Goal: Task Accomplishment & Management: Complete application form

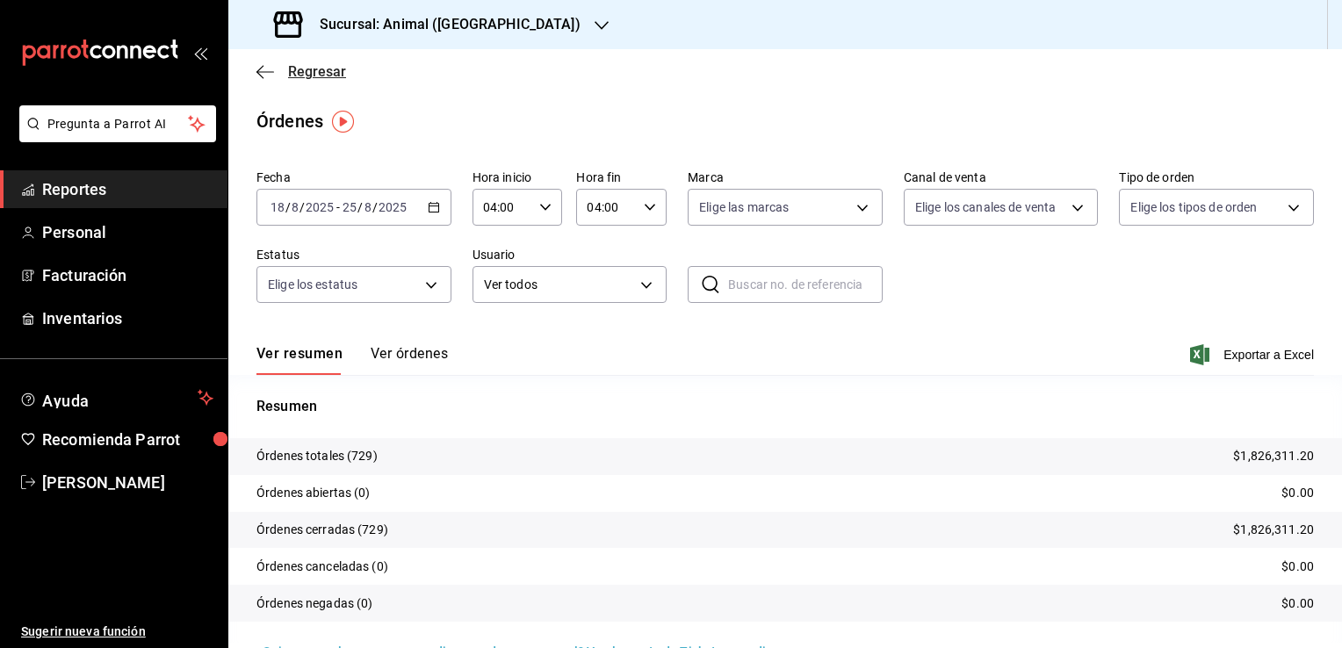
click at [292, 66] on span "Regresar" at bounding box center [317, 71] width 58 height 17
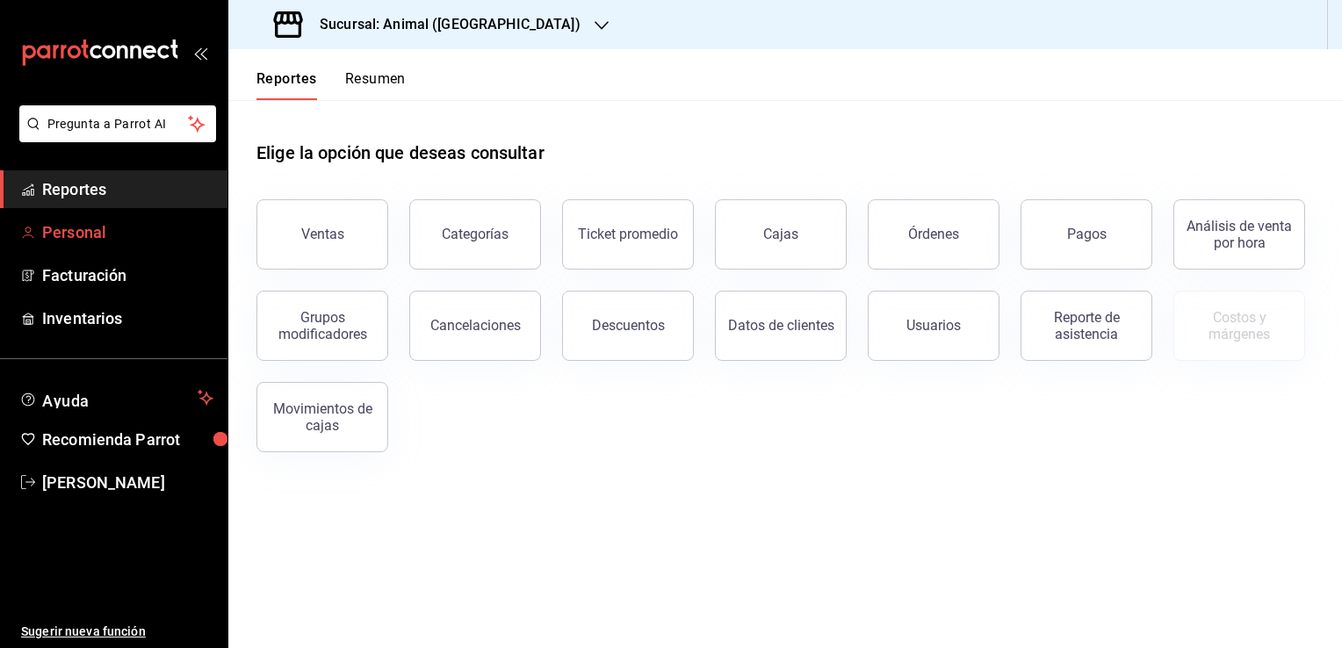
click at [81, 227] on span "Personal" at bounding box center [127, 232] width 171 height 24
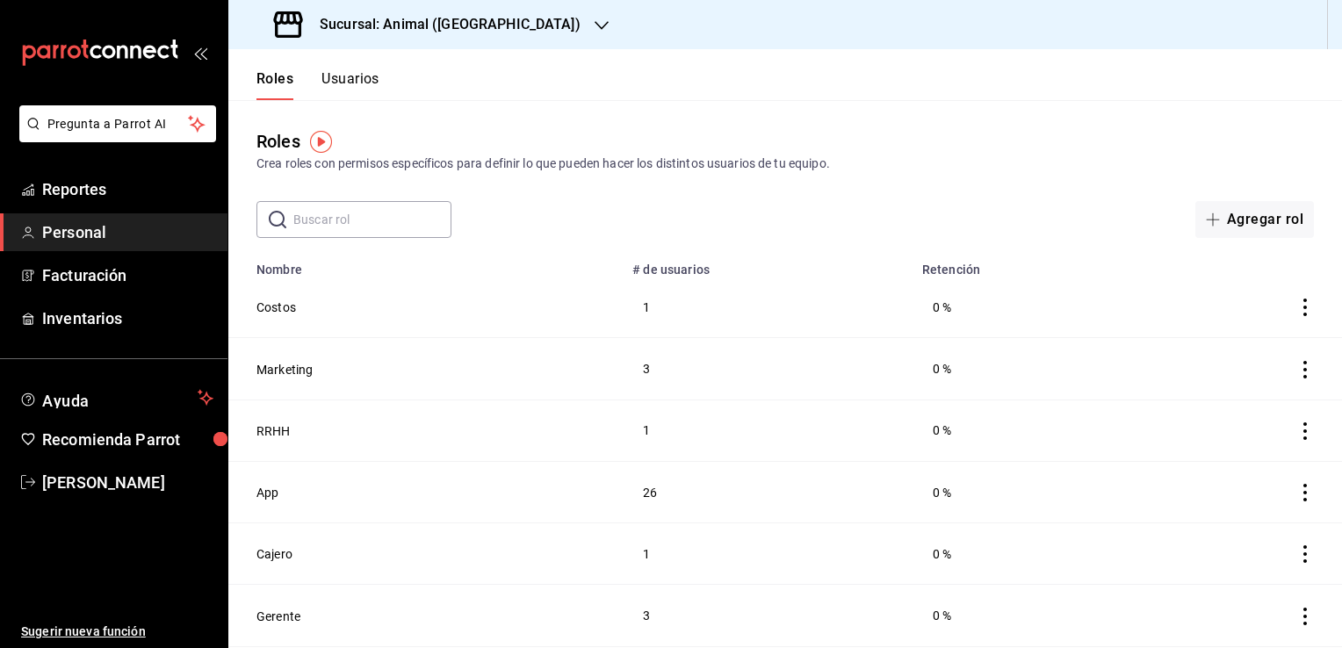
click at [339, 83] on button "Usuarios" at bounding box center [350, 85] width 58 height 30
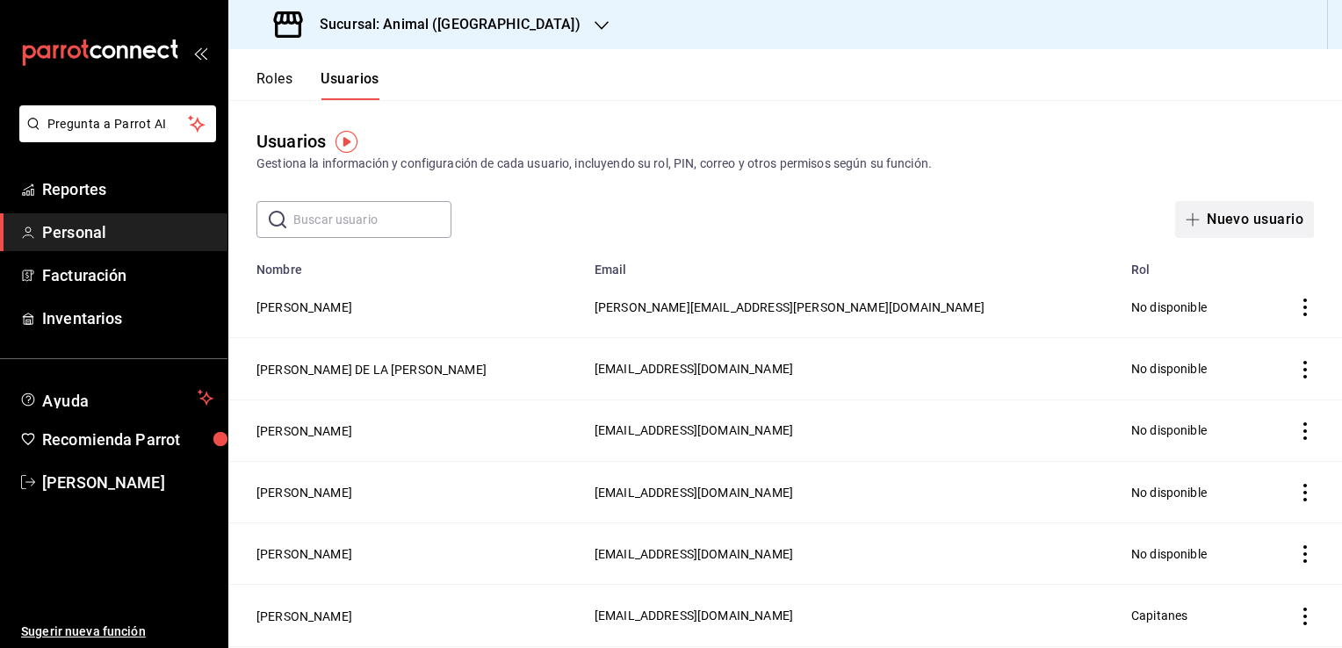
click at [1220, 224] on button "Nuevo usuario" at bounding box center [1244, 219] width 139 height 37
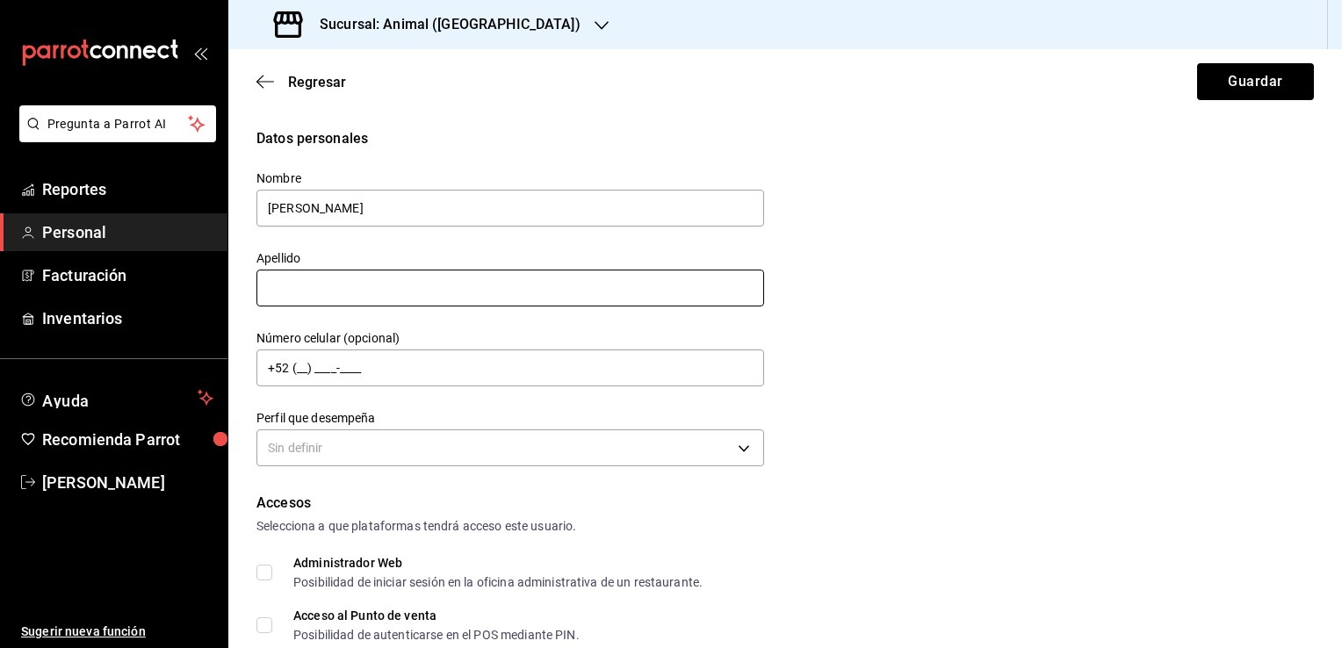
type input "[PERSON_NAME]"
click at [414, 295] on input "text" at bounding box center [510, 288] width 508 height 37
type input "[PERSON_NAME]"
click at [1197, 63] on button "Guardar" at bounding box center [1255, 81] width 117 height 37
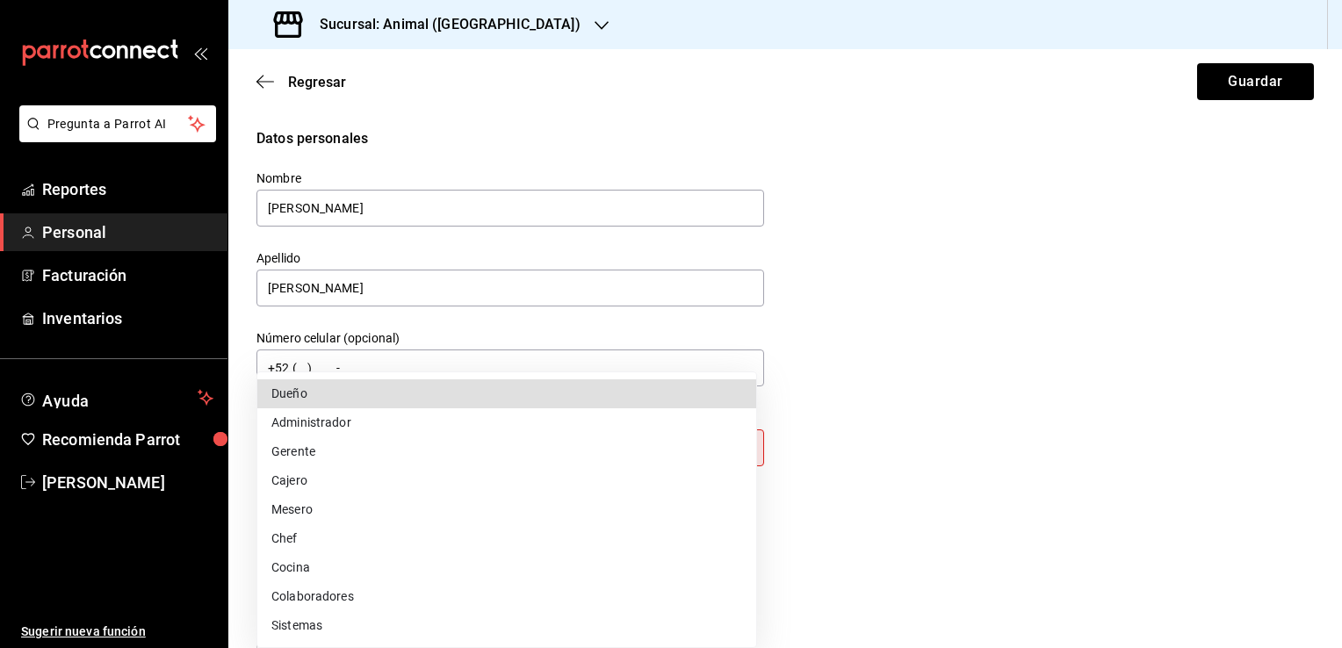
click at [733, 450] on body "Pregunta a Parrot AI Reportes Personal Facturación Inventarios Ayuda Recomienda…" at bounding box center [671, 324] width 1342 height 648
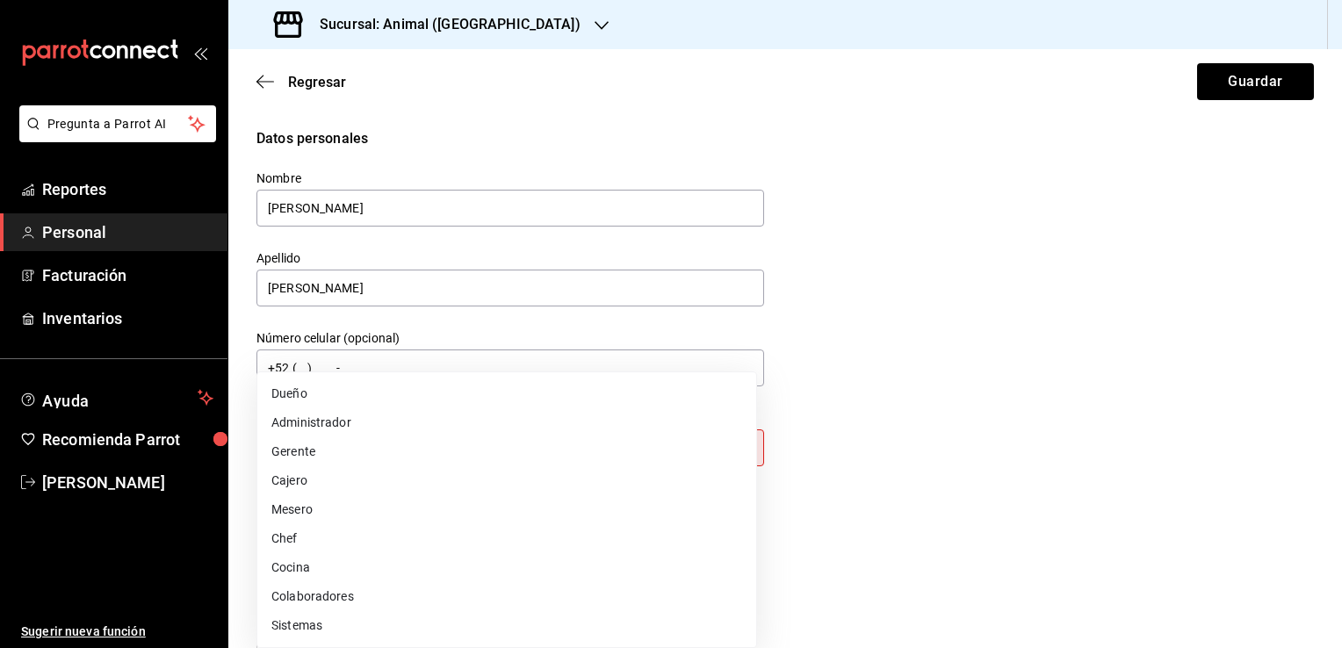
click at [299, 452] on li "Gerente" at bounding box center [506, 451] width 499 height 29
type input "MANAGER"
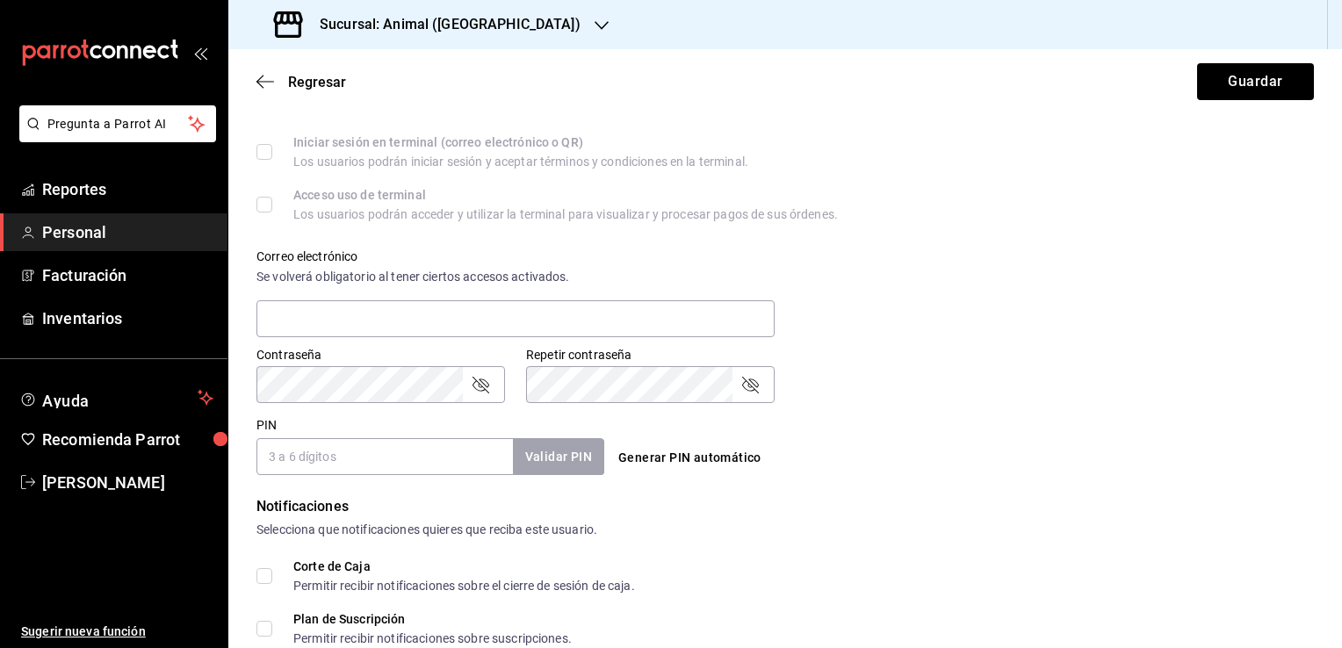
scroll to position [524, 0]
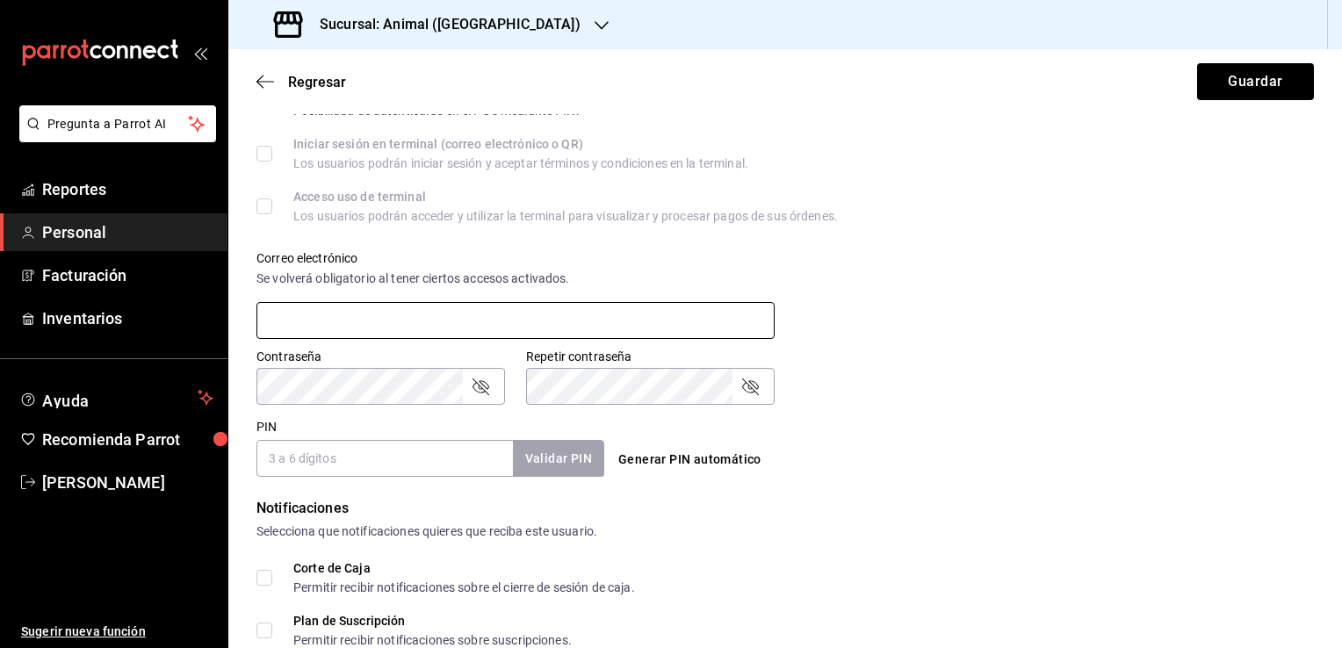
click at [501, 314] on input "text" at bounding box center [515, 320] width 518 height 37
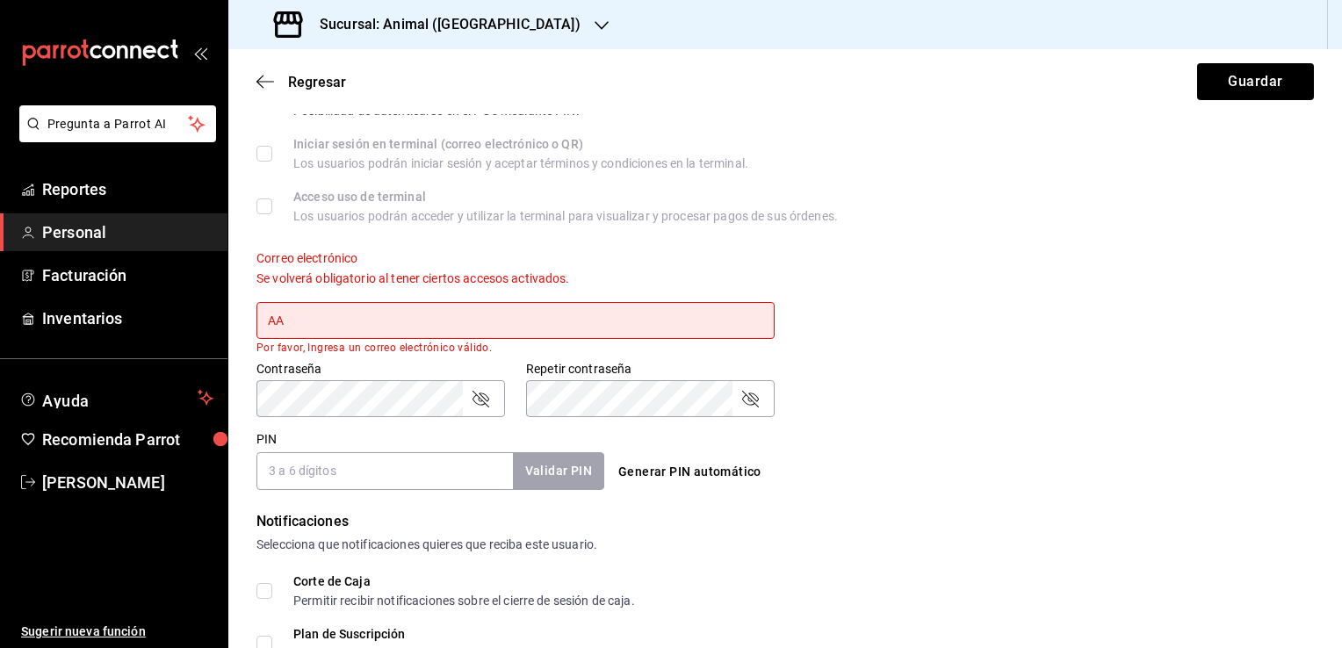
type input "A"
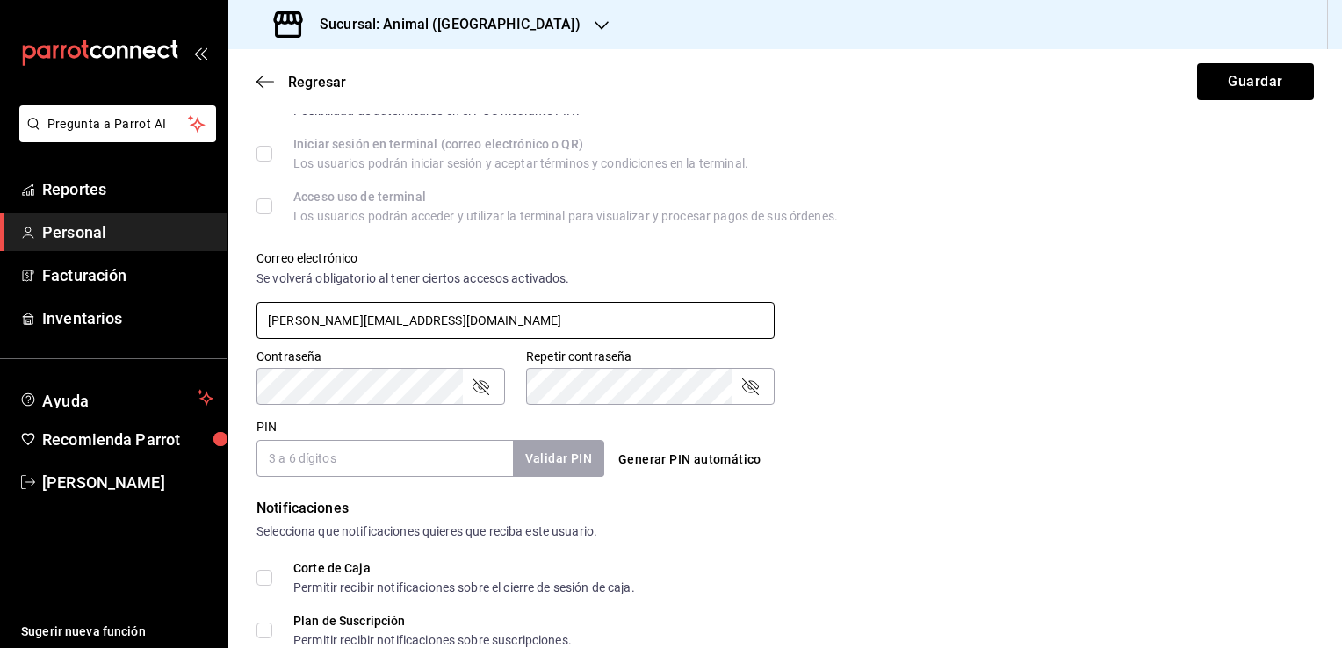
type input "[PERSON_NAME][EMAIL_ADDRESS][DOMAIN_NAME]"
click at [410, 458] on input "PIN" at bounding box center [384, 458] width 256 height 37
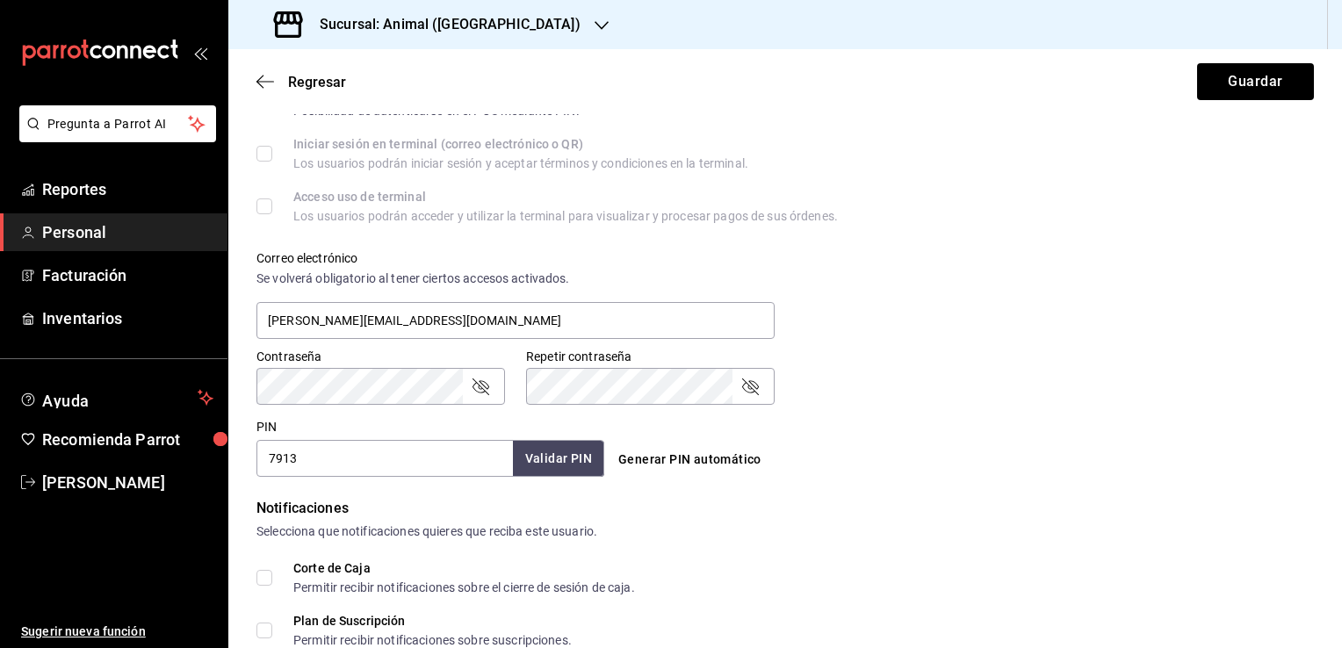
type input "7913"
click at [572, 464] on button "Validar PIN" at bounding box center [557, 459] width 93 height 38
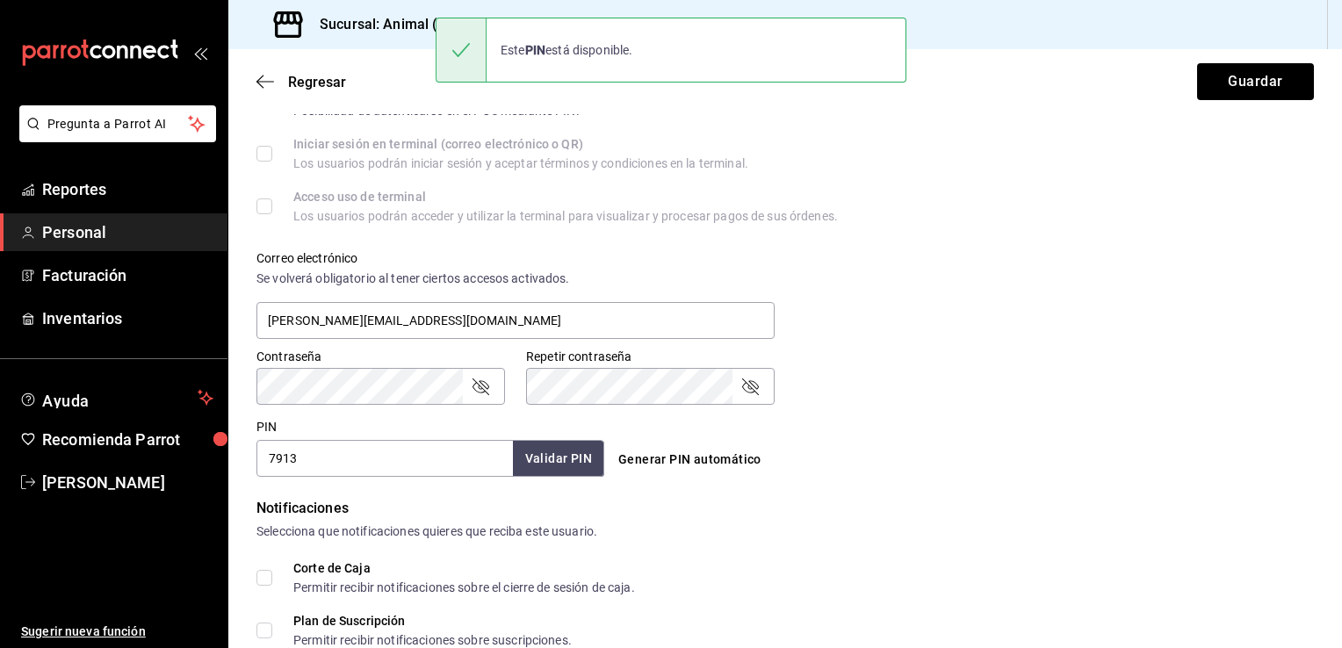
scroll to position [702, 0]
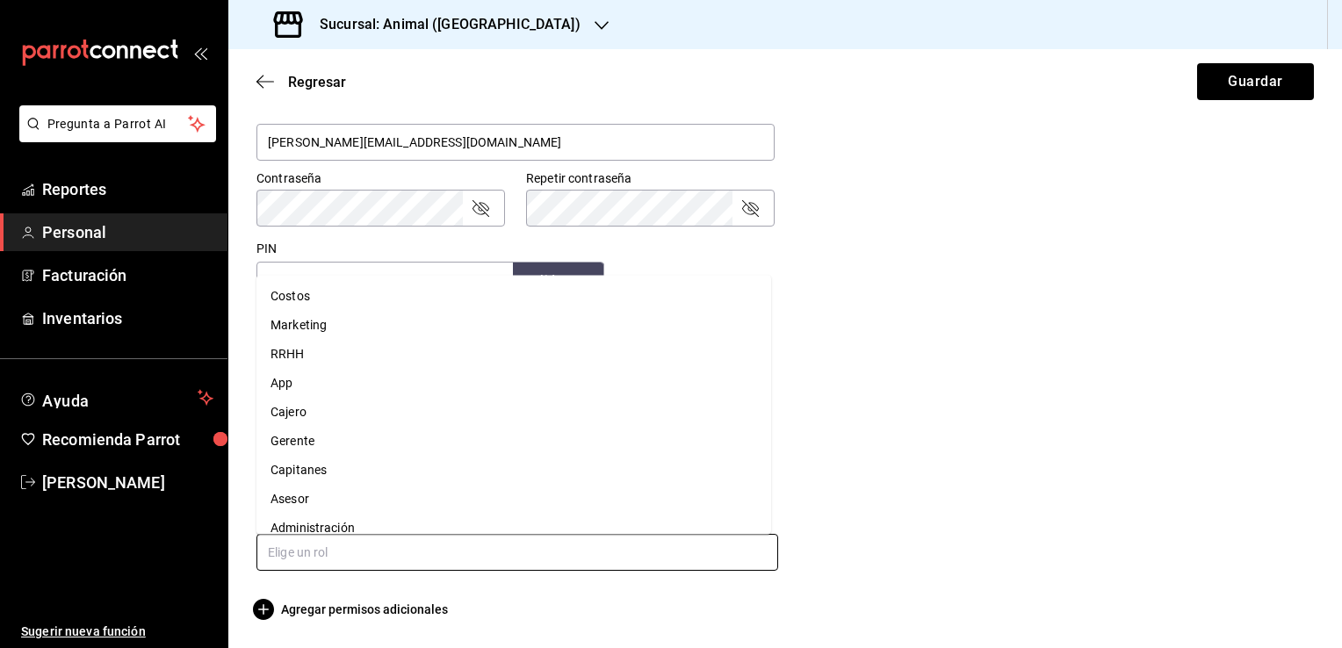
click at [334, 539] on input "text" at bounding box center [517, 552] width 522 height 37
click at [307, 479] on li "Capitanes" at bounding box center [513, 470] width 515 height 29
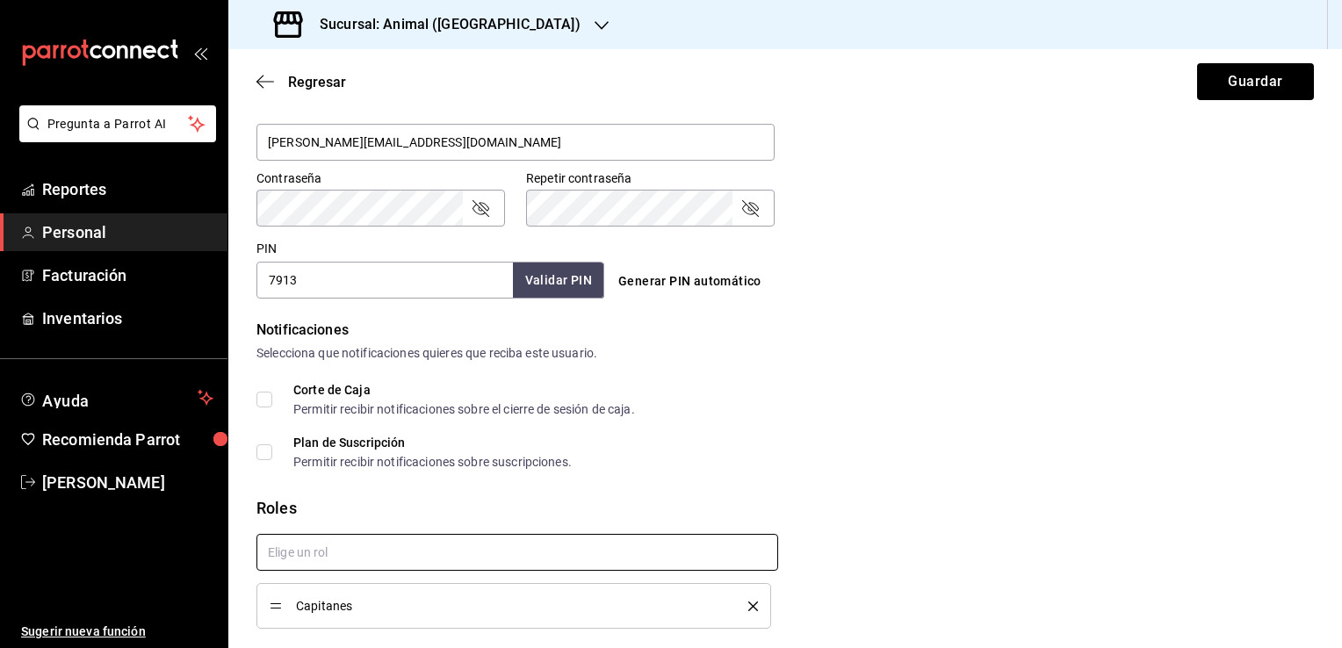
checkbox input "true"
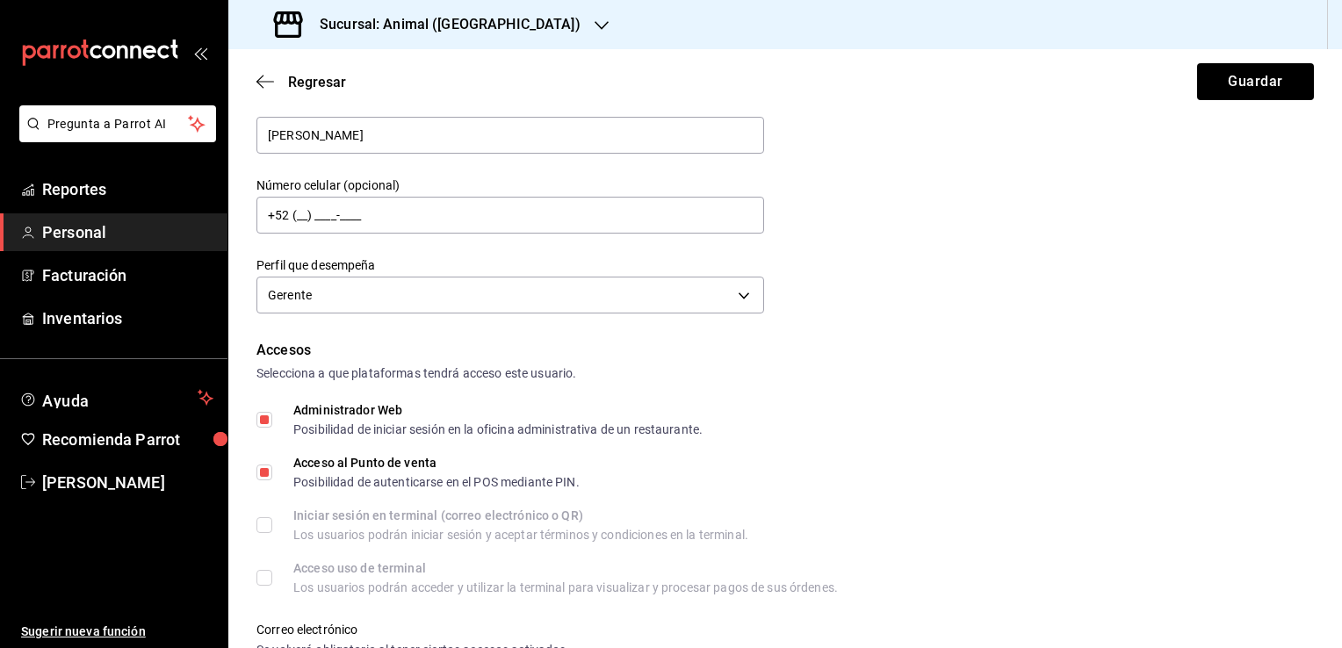
scroll to position [149, 0]
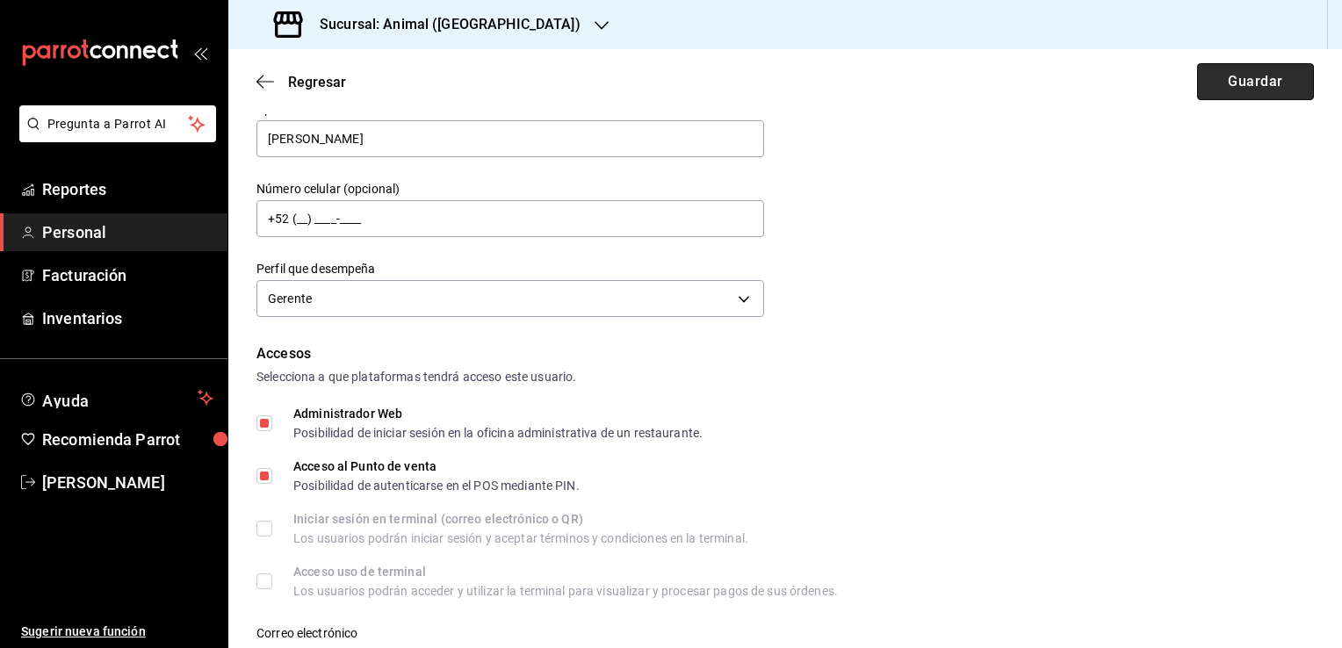
click at [1219, 78] on button "Guardar" at bounding box center [1255, 81] width 117 height 37
